Goal: Information Seeking & Learning: Learn about a topic

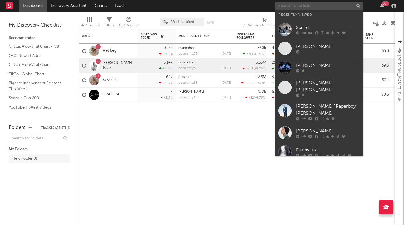
click at [300, 6] on input "text" at bounding box center [319, 5] width 88 height 7
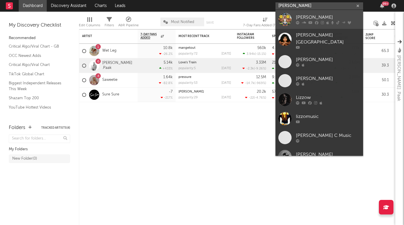
type input "[PERSON_NAME]"
click at [308, 16] on div "[PERSON_NAME]" at bounding box center [328, 17] width 64 height 7
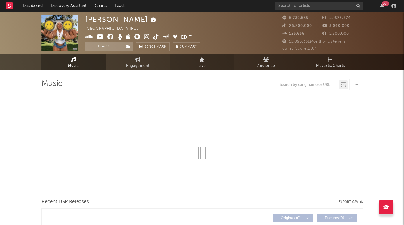
select select "6m"
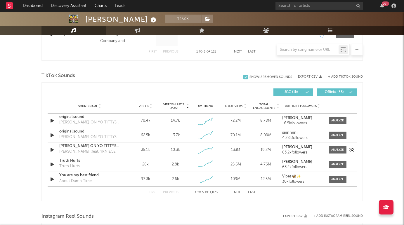
scroll to position [362, 0]
click at [263, 106] on span "Total Engagements" at bounding box center [264, 106] width 24 height 7
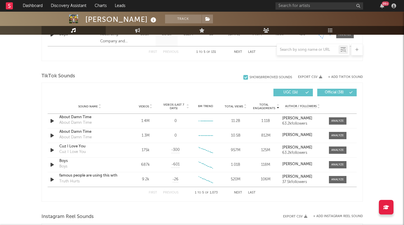
click at [262, 106] on span "Total Engagements" at bounding box center [264, 106] width 24 height 7
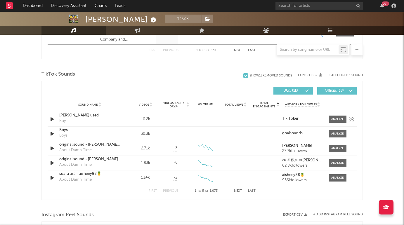
scroll to position [369, 0]
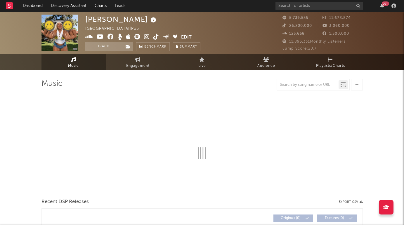
select select "6m"
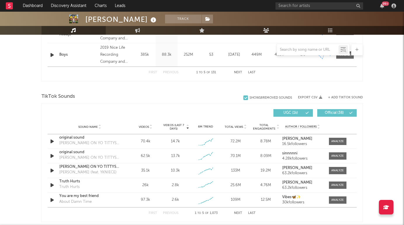
scroll to position [356, 0]
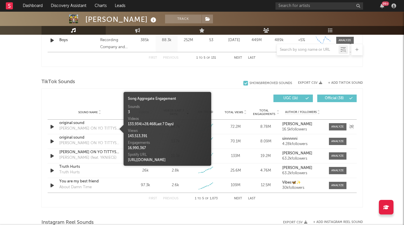
click at [74, 128] on div "[PERSON_NAME] ON YO TITTYS (FREESTYLE)" at bounding box center [89, 129] width 61 height 6
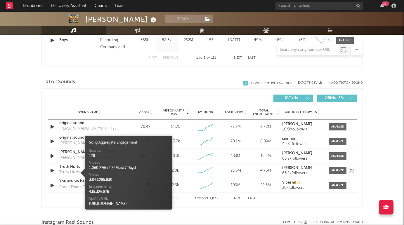
click at [69, 170] on div "Truth Hurts" at bounding box center [69, 173] width 20 height 6
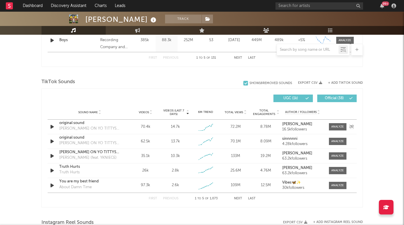
click at [118, 120] on div "Sound Name original sound [PERSON_NAME] ON [PERSON_NAME] (FREESTYLE) Videos 70.…" at bounding box center [202, 127] width 309 height 14
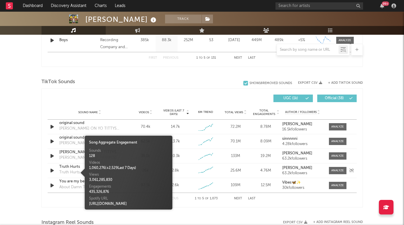
click at [72, 172] on div "Truth Hurts" at bounding box center [69, 173] width 20 height 6
click at [341, 125] on div at bounding box center [337, 127] width 13 height 4
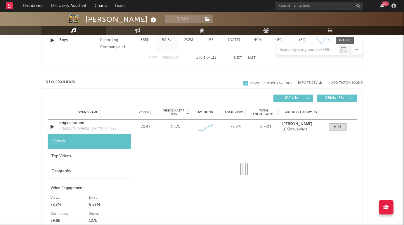
select select "1w"
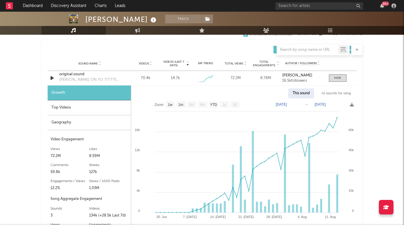
scroll to position [404, 0]
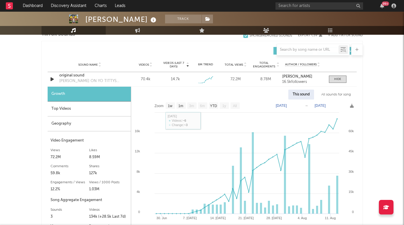
click at [89, 108] on div "Top Videos" at bounding box center [89, 109] width 83 height 15
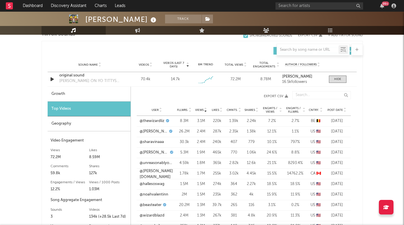
click at [90, 94] on div "Growth" at bounding box center [89, 94] width 83 height 15
select select "1w"
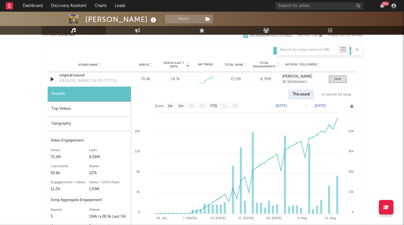
click at [348, 104] on rect at bounding box center [243, 174] width 225 height 148
click at [351, 105] on icon at bounding box center [352, 106] width 4 height 4
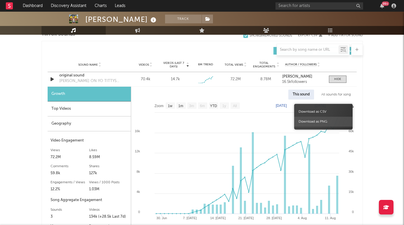
click at [320, 123] on span "Download as PNG" at bounding box center [323, 122] width 58 height 10
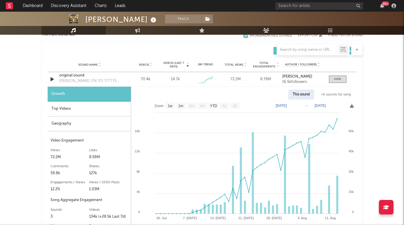
click at [350, 106] on icon at bounding box center [352, 106] width 4 height 4
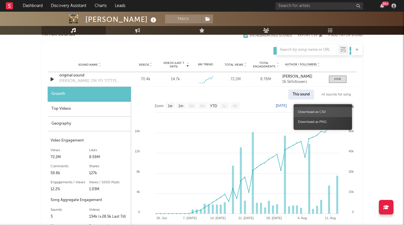
click at [319, 111] on span "Download as CSV" at bounding box center [322, 112] width 58 height 10
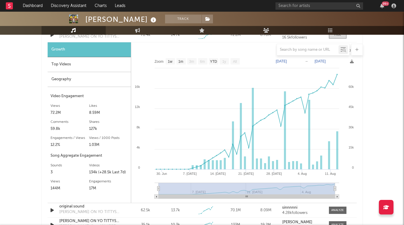
scroll to position [450, 0]
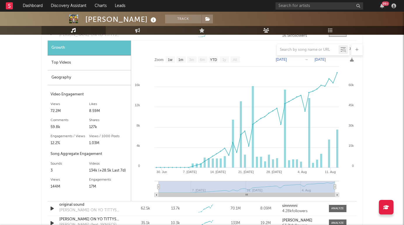
click at [64, 75] on div "Geography" at bounding box center [89, 77] width 83 height 15
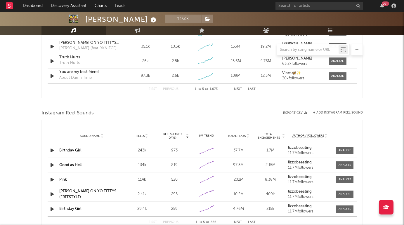
scroll to position [628, 0]
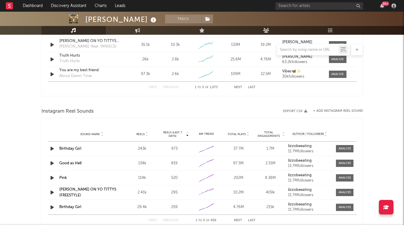
click at [87, 149] on div "Birthday Girl" at bounding box center [91, 149] width 65 height 6
click at [74, 163] on link "Good as Hell" at bounding box center [70, 163] width 22 height 4
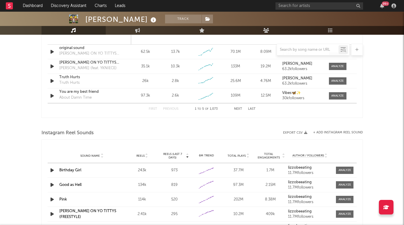
scroll to position [552, 0]
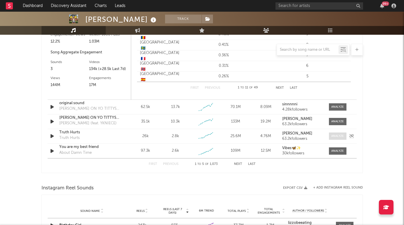
click at [335, 136] on div at bounding box center [337, 136] width 13 height 4
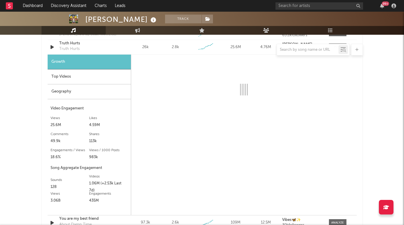
scroll to position [642, 0]
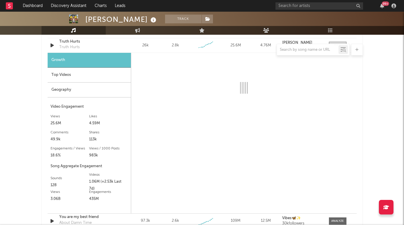
click at [52, 137] on div "49.9k" at bounding box center [69, 139] width 39 height 7
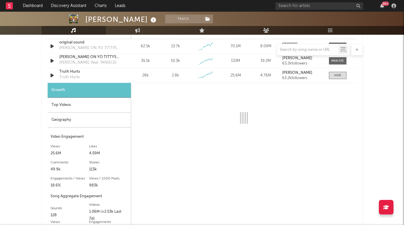
scroll to position [604, 0]
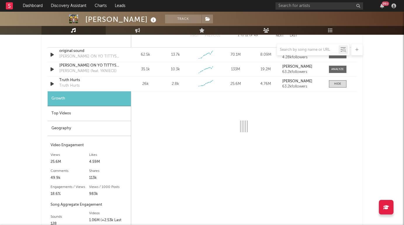
select select "6m"
